Goal: Information Seeking & Learning: Find specific fact

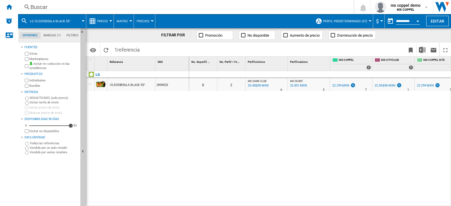
click at [46, 6] on div "Buscar" at bounding box center [184, 7] width 309 height 8
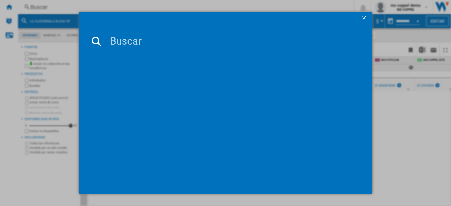
click at [130, 43] on input at bounding box center [234, 42] width 251 height 14
paste input "CAPCOM RESIDENT EVIL VILLAGE GOLD EDITION PS5"
type input "CAPCOM RESIDENT EVIL VILLAGE GOLD EDITION PS5"
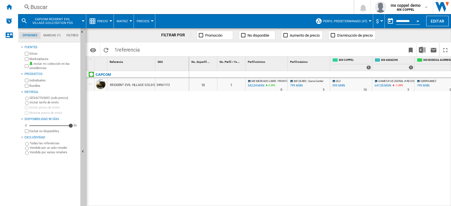
click at [46, 6] on div "Buscar" at bounding box center [184, 7] width 309 height 8
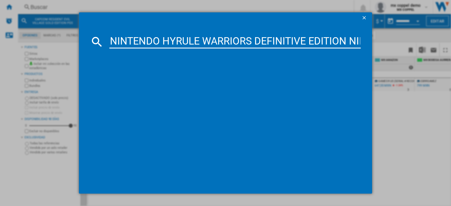
scroll to position [0, 79]
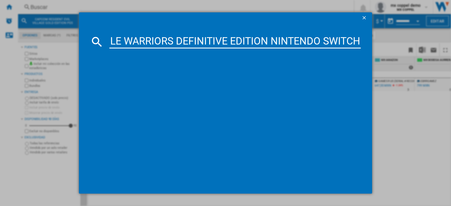
type input "NINTENDO HYRULE WARRIORS DEFINITIVE EDITION NINTENDO SWITCH"
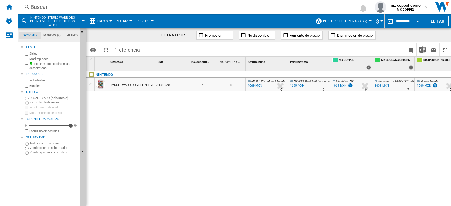
click at [42, 8] on div "Buscar" at bounding box center [184, 7] width 309 height 8
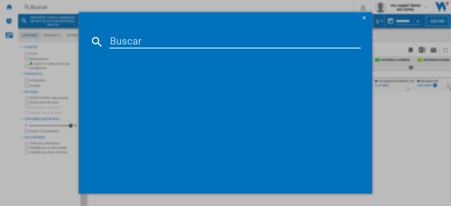
type input "ACTIVISION CALL OF DUTY INFINITE WARFARE LEGACY XBOX ONE"
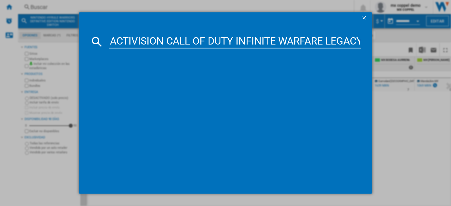
scroll to position [0, 54]
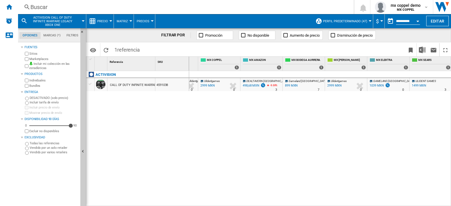
scroll to position [0, 139]
